Goal: Obtain resource: Obtain resource

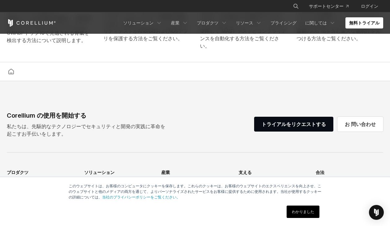
scroll to position [1382, 0]
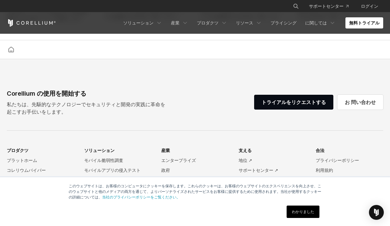
click at [308, 209] on link "わかりました" at bounding box center [302, 211] width 33 height 12
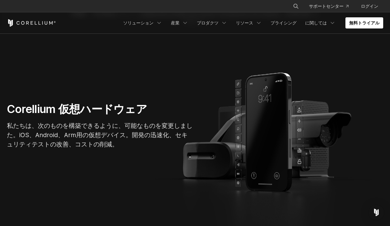
scroll to position [0, 0]
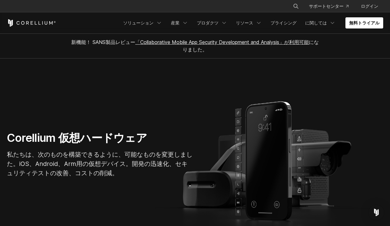
click at [143, 42] on link "「Collaborative Mobile App Security Development and Analysis」が利用可能" at bounding box center [221, 42] width 173 height 6
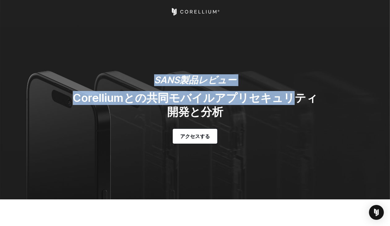
click at [261, 105] on div "SANS製品レビュー Corelliumとの共同モバイルアプリセキュリティ開発と分析 アクセスする" at bounding box center [195, 108] width 260 height 69
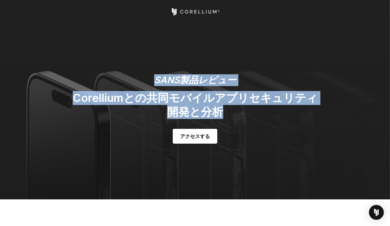
click at [261, 105] on h2 "Corelliumとの共同モバイルアプリセキュリティ開発と分析" at bounding box center [194, 105] width 247 height 28
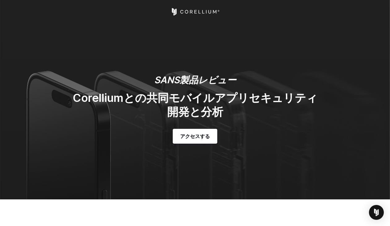
click at [254, 93] on h2 "Corelliumとの共同モバイルアプリセキュリティ開発と分析" at bounding box center [194, 105] width 247 height 28
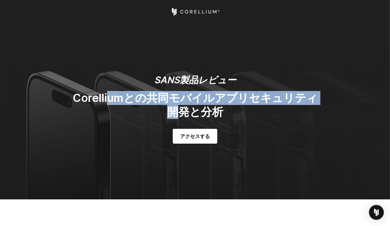
drag, startPoint x: 176, startPoint y: 96, endPoint x: 284, endPoint y: 102, distance: 108.7
click at [284, 102] on h2 "Corelliumとの共同モバイルアプリセキュリティ開発と分析" at bounding box center [194, 105] width 247 height 28
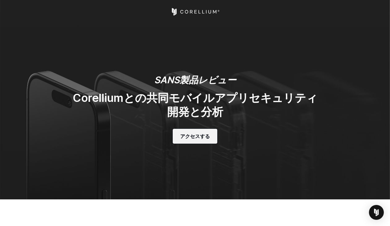
click at [199, 138] on span "アクセスする" at bounding box center [195, 135] width 30 height 7
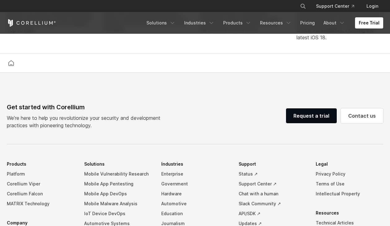
scroll to position [1329, 0]
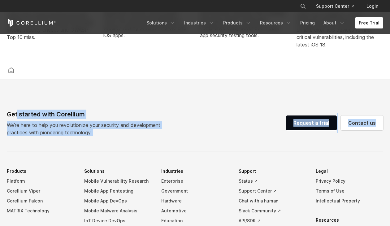
drag, startPoint x: 18, startPoint y: 120, endPoint x: 179, endPoint y: 150, distance: 164.2
click at [179, 150] on div "Get started with Corellium We’re here to help you revolutionize your security a…" at bounding box center [195, 226] width 388 height 235
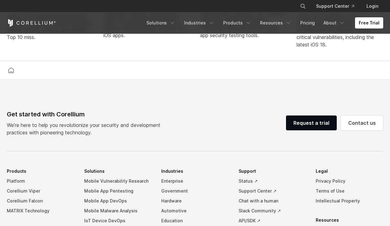
click at [179, 150] on div "Get started with Corellium We’re here to help you revolutionize your security a…" at bounding box center [195, 226] width 388 height 235
drag, startPoint x: 150, startPoint y: 140, endPoint x: 49, endPoint y: 108, distance: 105.9
click at [49, 108] on footer "Get started with Corellium We’re here to help you revolutionize your security a…" at bounding box center [195, 218] width 390 height 277
click at [179, 123] on div "Get started with Corellium We’re here to help you revolutionize your security a…" at bounding box center [195, 122] width 376 height 27
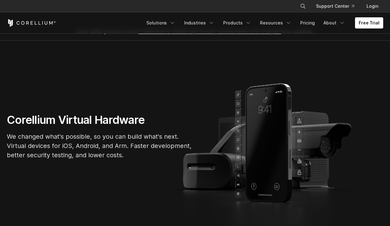
scroll to position [0, 0]
